Goal: Transaction & Acquisition: Book appointment/travel/reservation

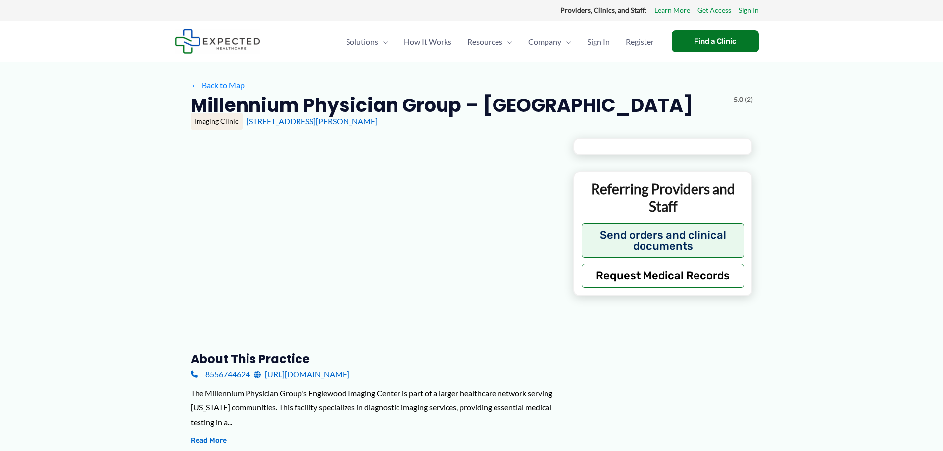
type input "**********"
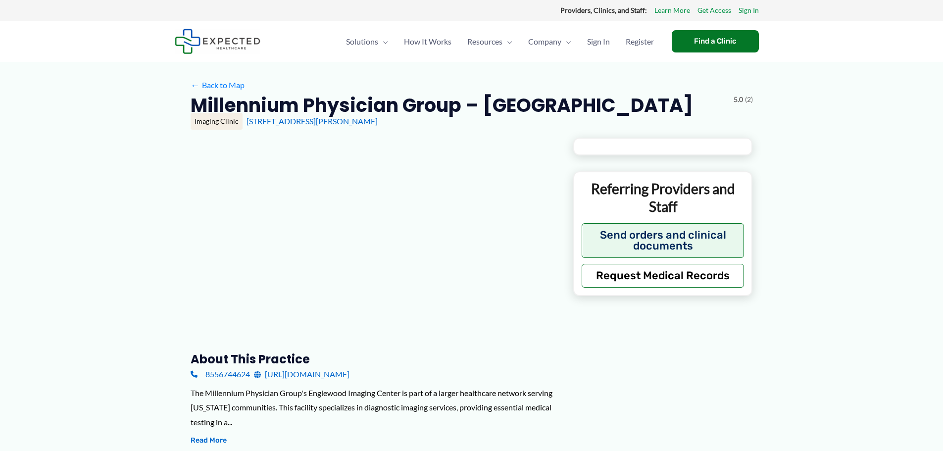
type input "**********"
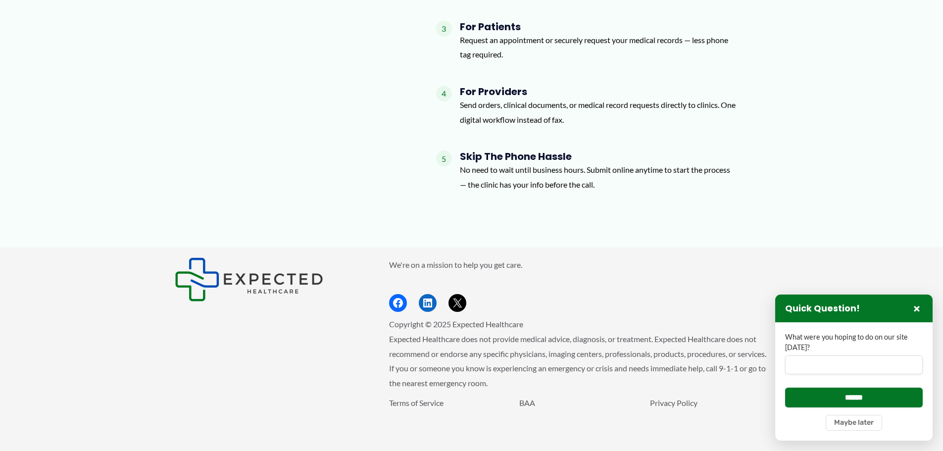
scroll to position [1217, 0]
